Goal: Information Seeking & Learning: Stay updated

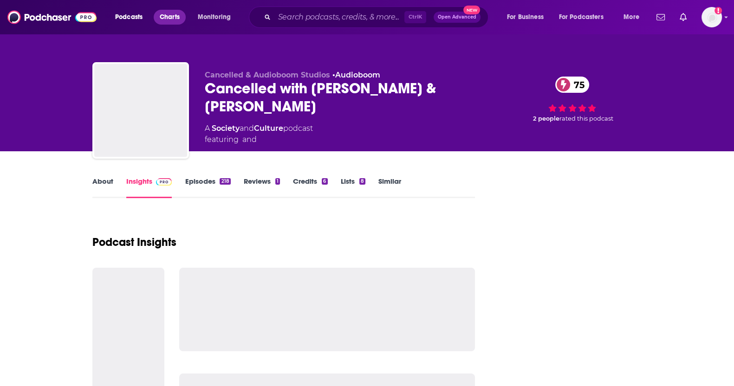
click at [166, 21] on span "Charts" at bounding box center [170, 17] width 20 height 13
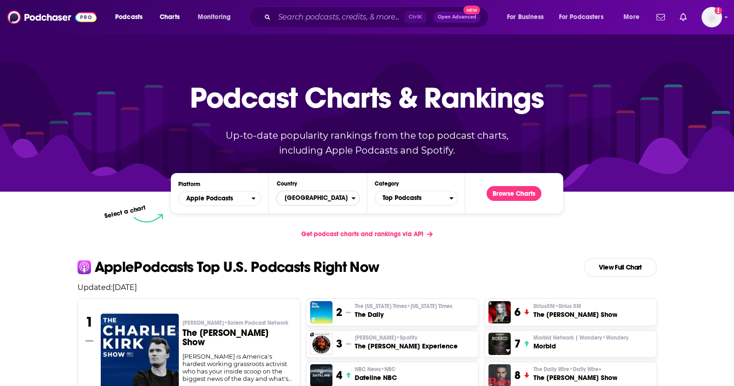
click at [301, 196] on span "[GEOGRAPHIC_DATA]" at bounding box center [314, 198] width 74 height 16
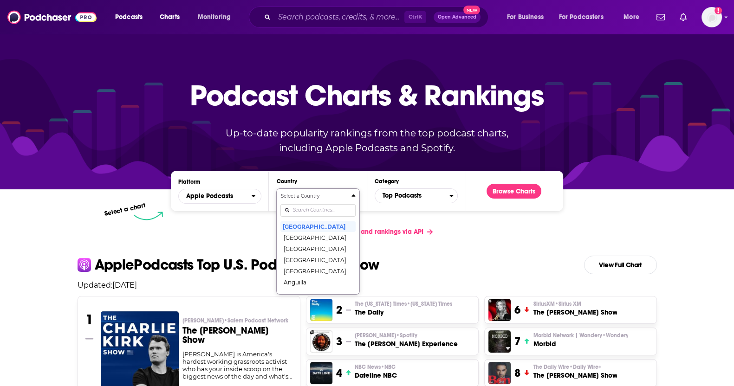
click at [305, 212] on input "Countries" at bounding box center [317, 210] width 75 height 13
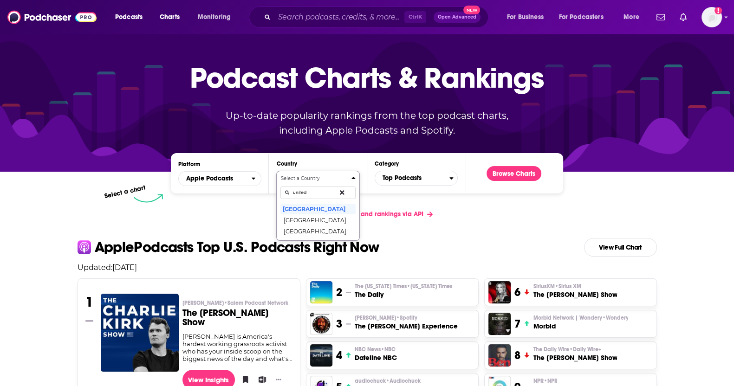
click at [276, 171] on button "Select a Country united [GEOGRAPHIC_DATA] [GEOGRAPHIC_DATA] [GEOGRAPHIC_DATA]" at bounding box center [317, 206] width 83 height 70
type input "united kin"
click at [305, 212] on button "[GEOGRAPHIC_DATA]" at bounding box center [317, 208] width 75 height 11
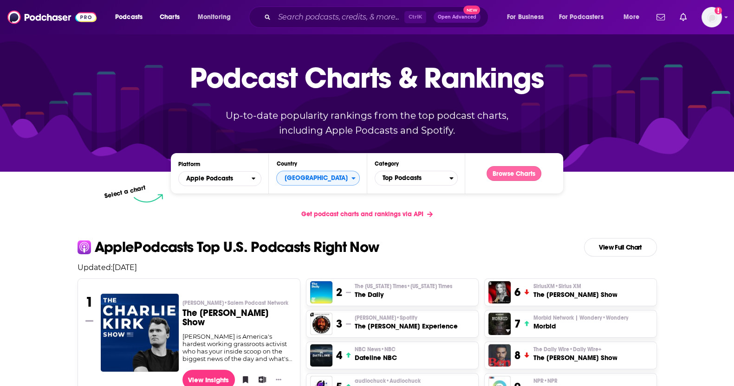
click at [508, 176] on button "Browse Charts" at bounding box center [513, 173] width 55 height 15
